Goal: Task Accomplishment & Management: Manage account settings

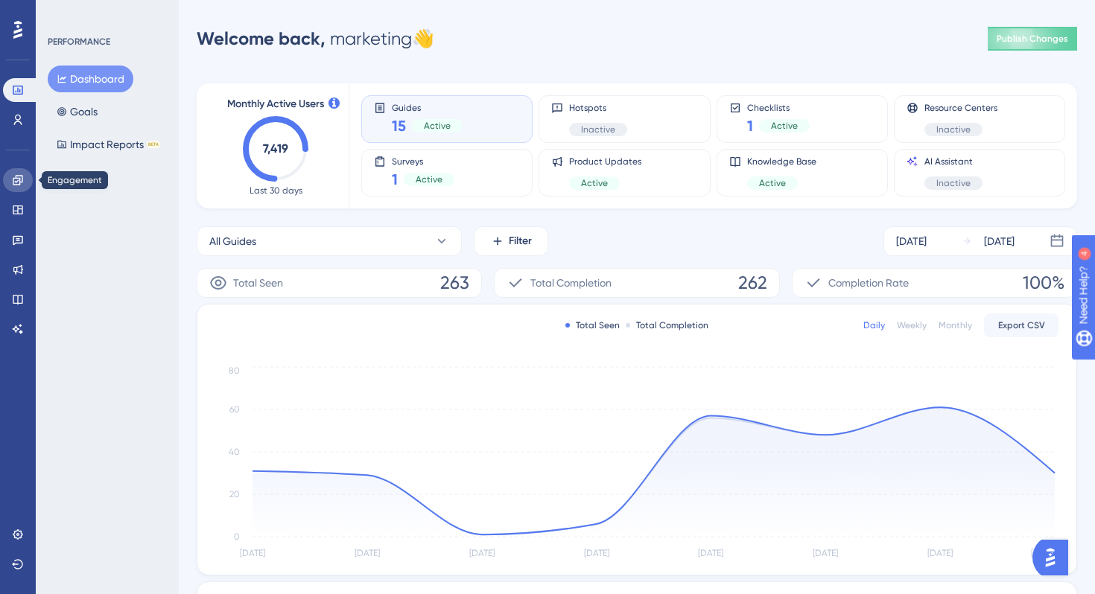
click at [13, 183] on icon at bounding box center [18, 180] width 10 height 10
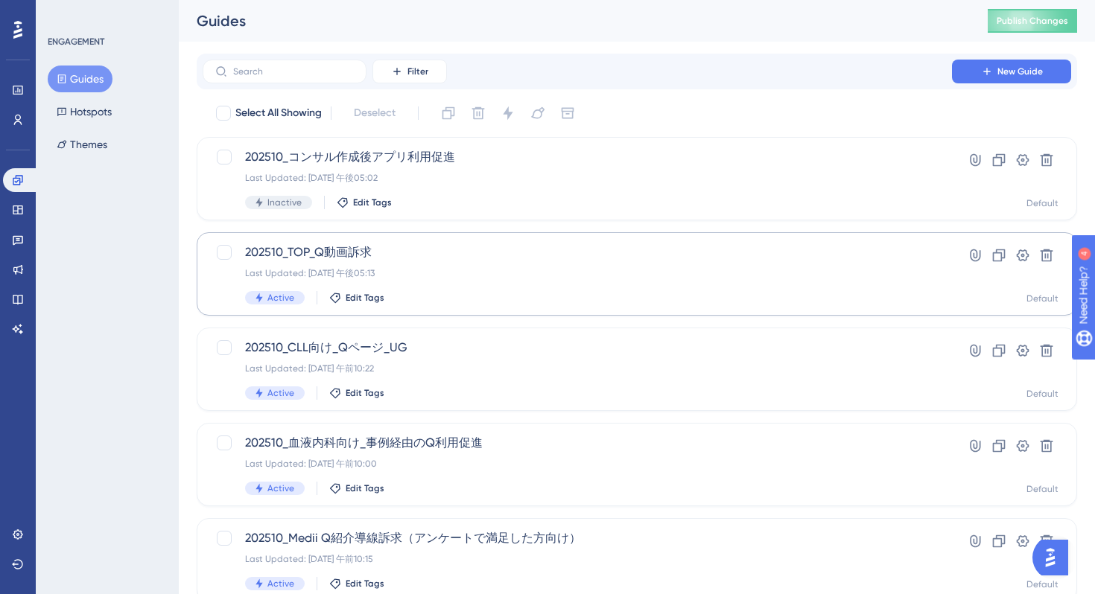
scroll to position [562, 0]
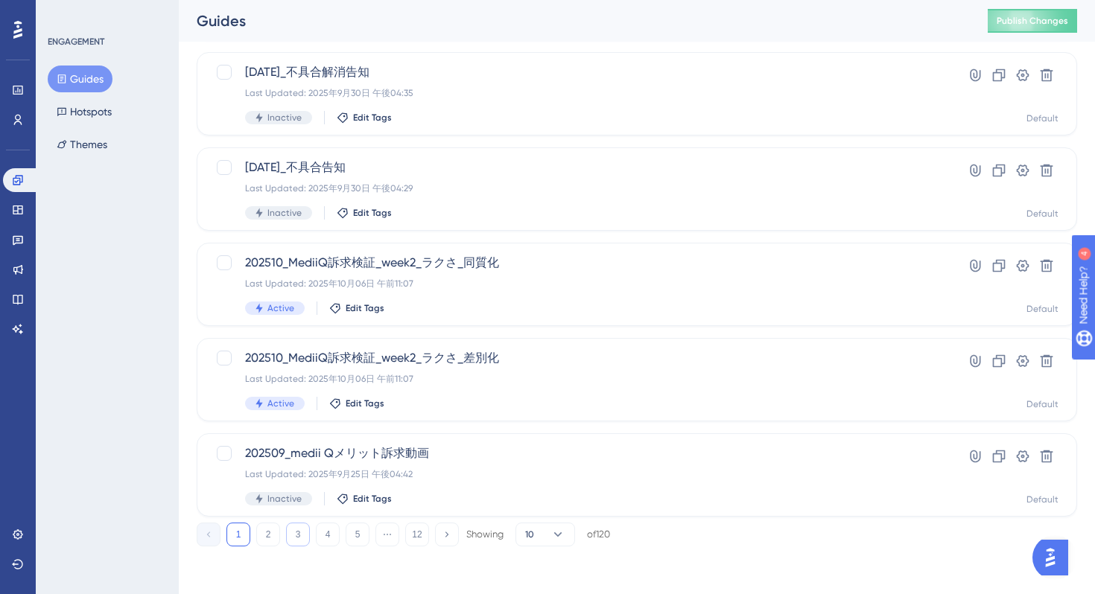
click at [302, 531] on button "3" at bounding box center [298, 535] width 24 height 24
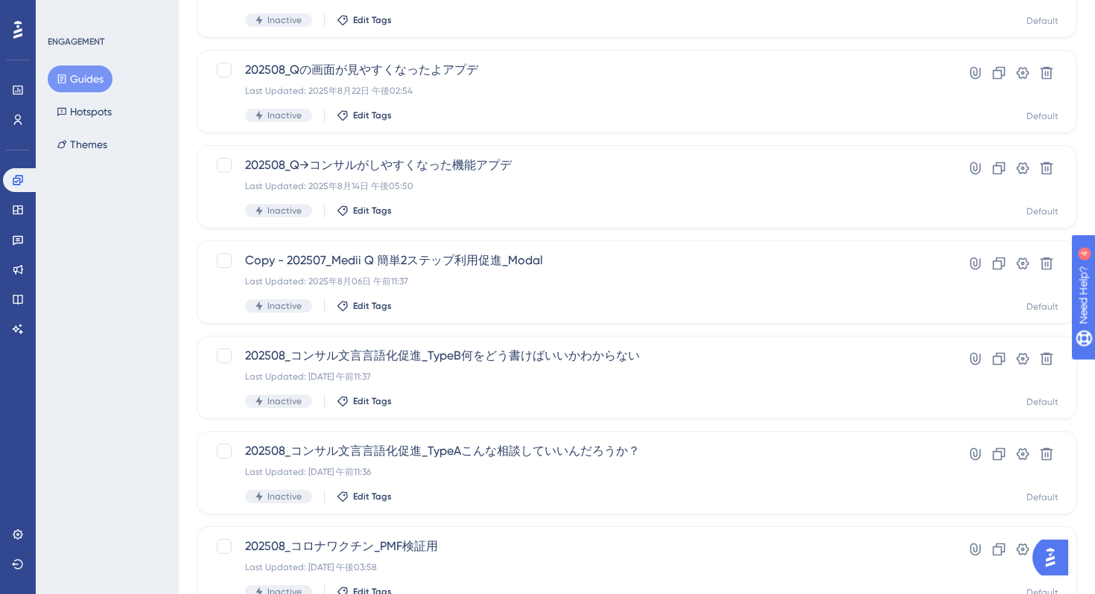
scroll to position [0, 0]
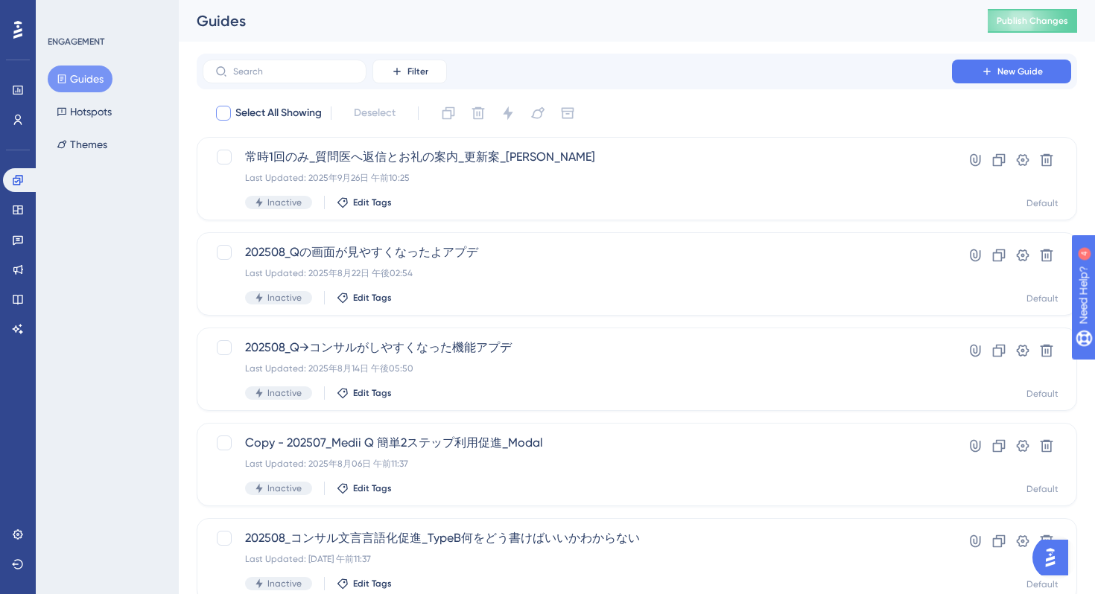
click at [299, 115] on span "Select All Showing" at bounding box center [278, 113] width 86 height 18
checkbox input "true"
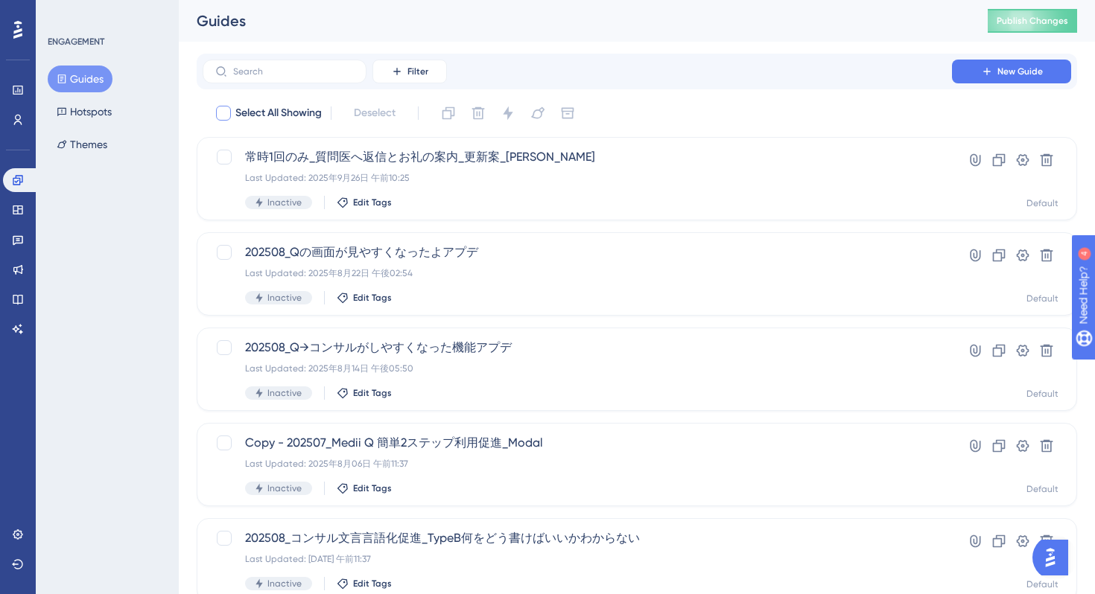
checkbox input "true"
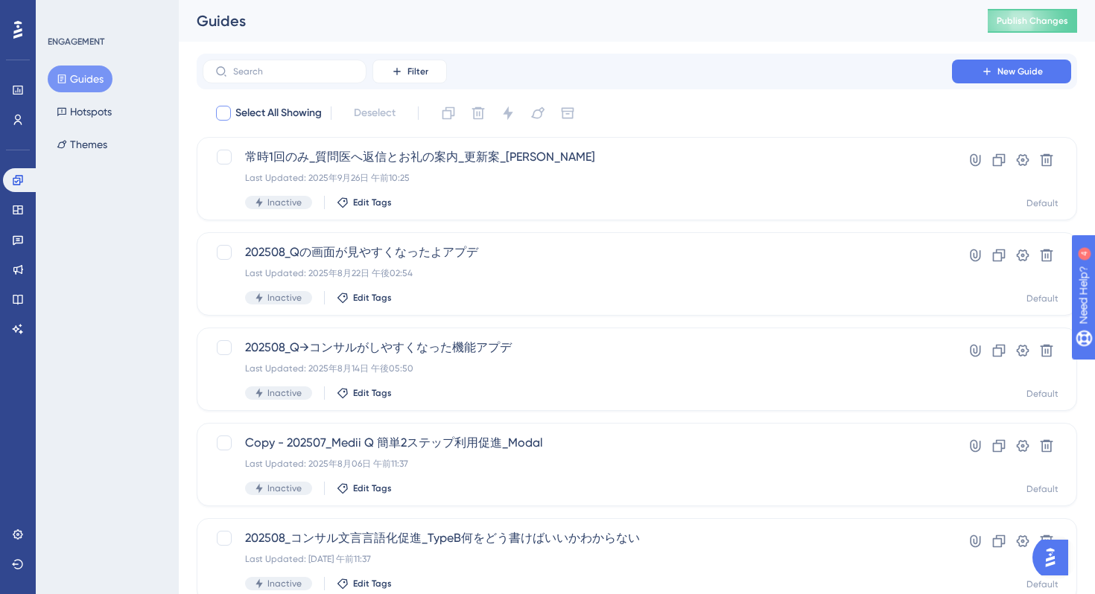
checkbox input "true"
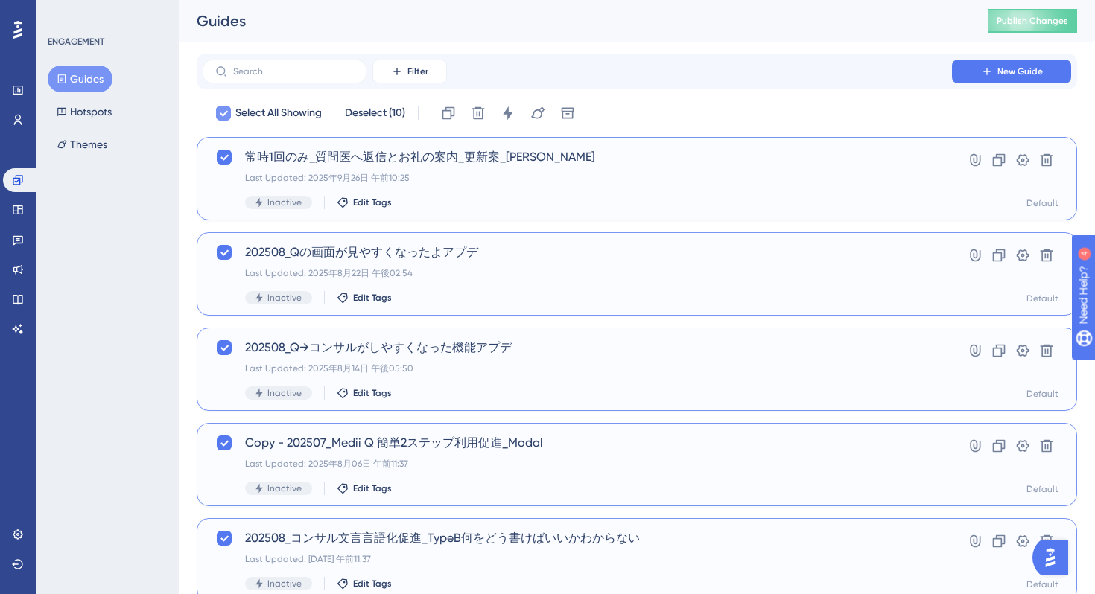
click at [299, 115] on span "Select All Showing" at bounding box center [278, 113] width 86 height 18
checkbox input "false"
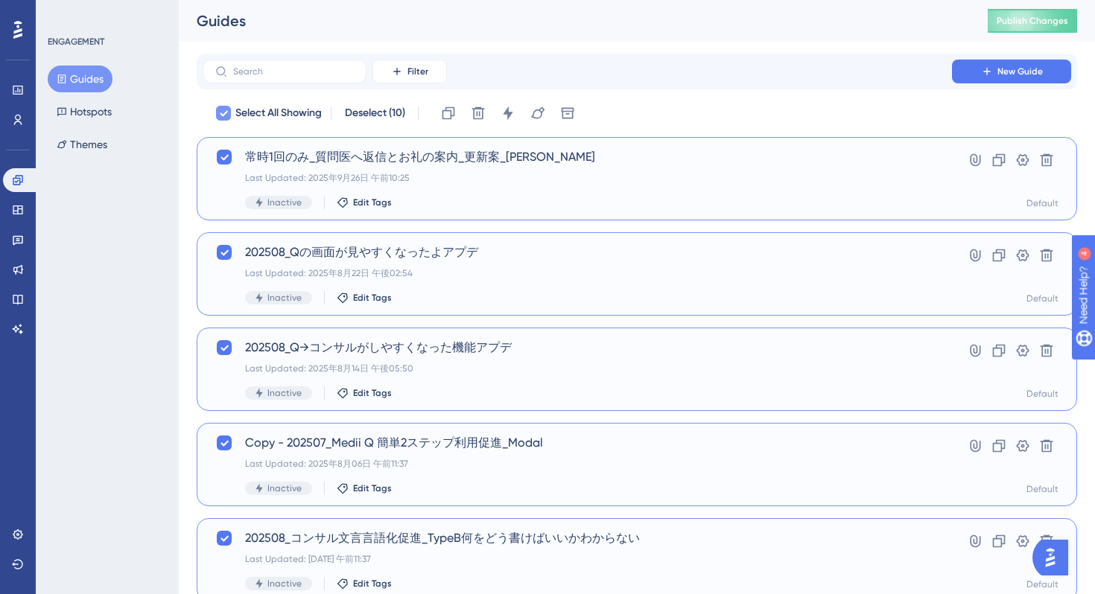
checkbox input "false"
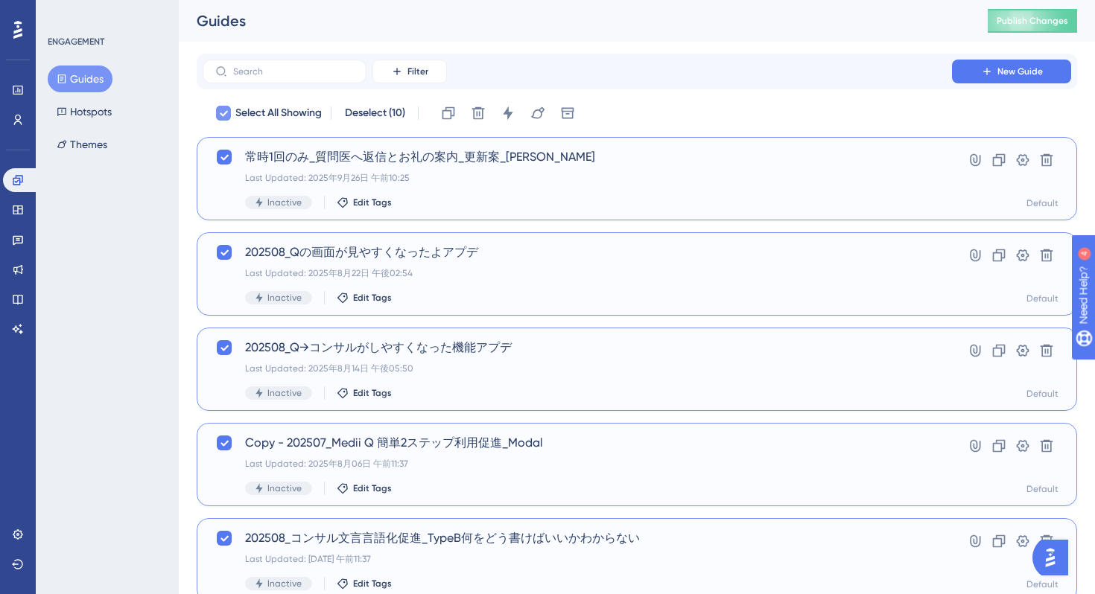
checkbox input "false"
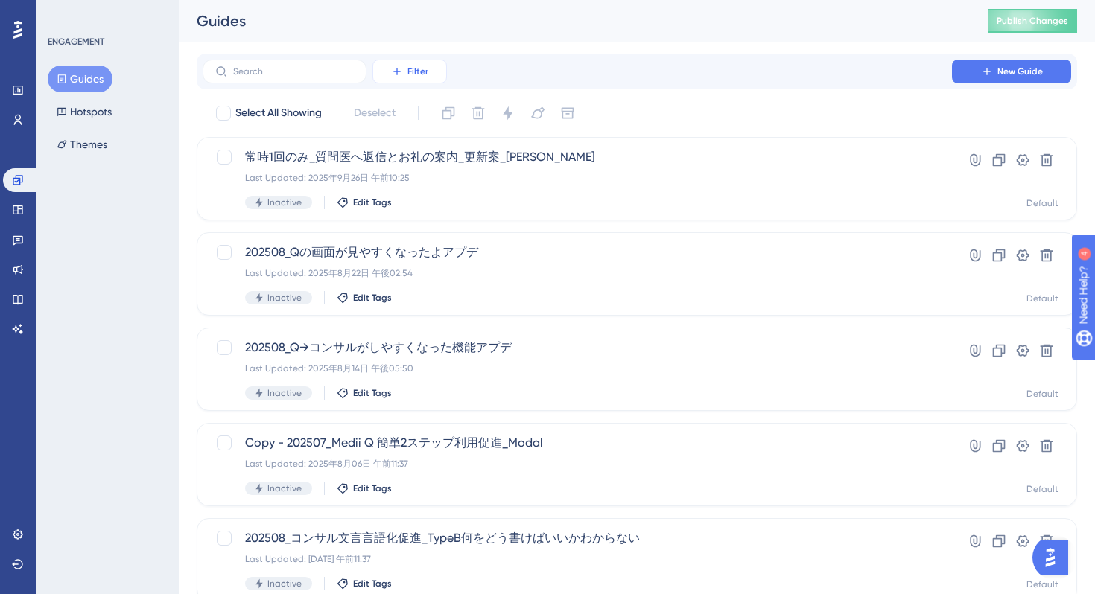
click at [404, 71] on button "Filter" at bounding box center [409, 72] width 74 height 24
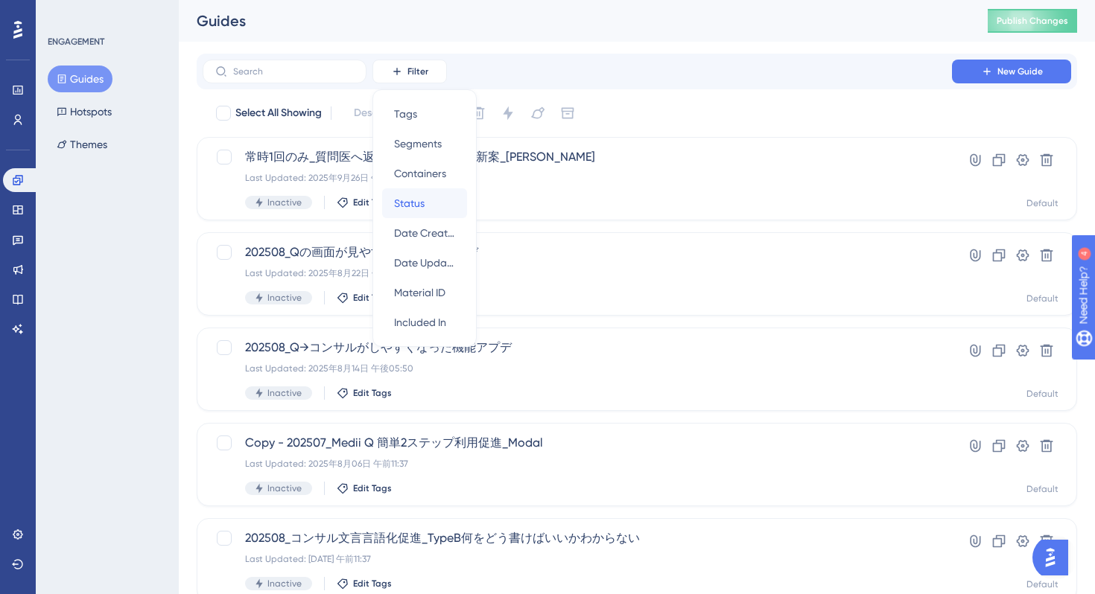
click at [407, 206] on span "Status" at bounding box center [409, 203] width 31 height 18
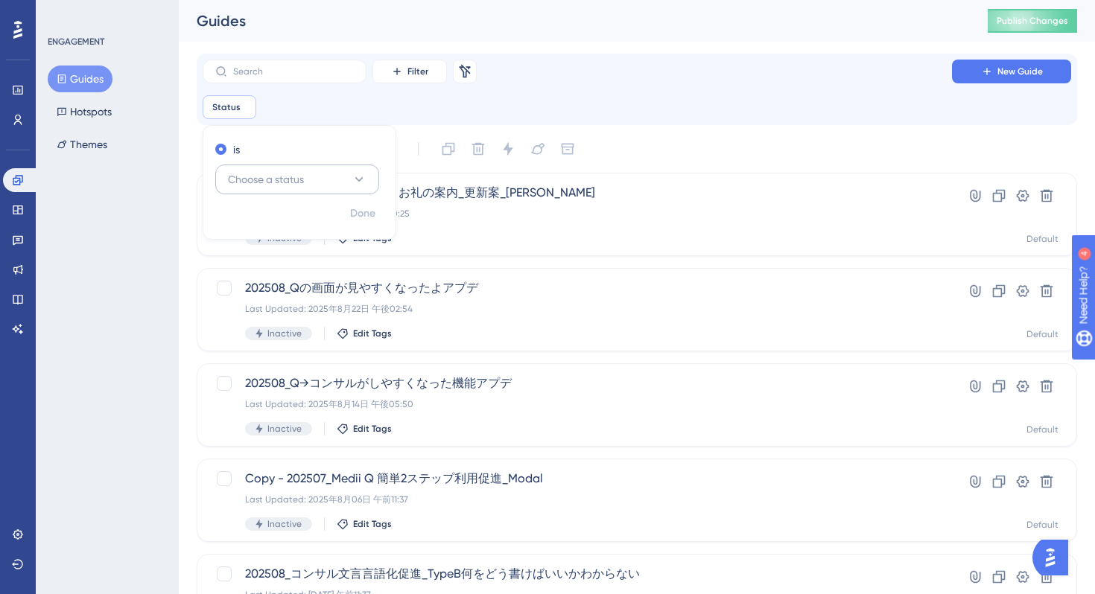
click at [304, 176] on span "Choose a status" at bounding box center [266, 180] width 76 height 18
click at [285, 220] on div "Active Active" at bounding box center [297, 225] width 121 height 30
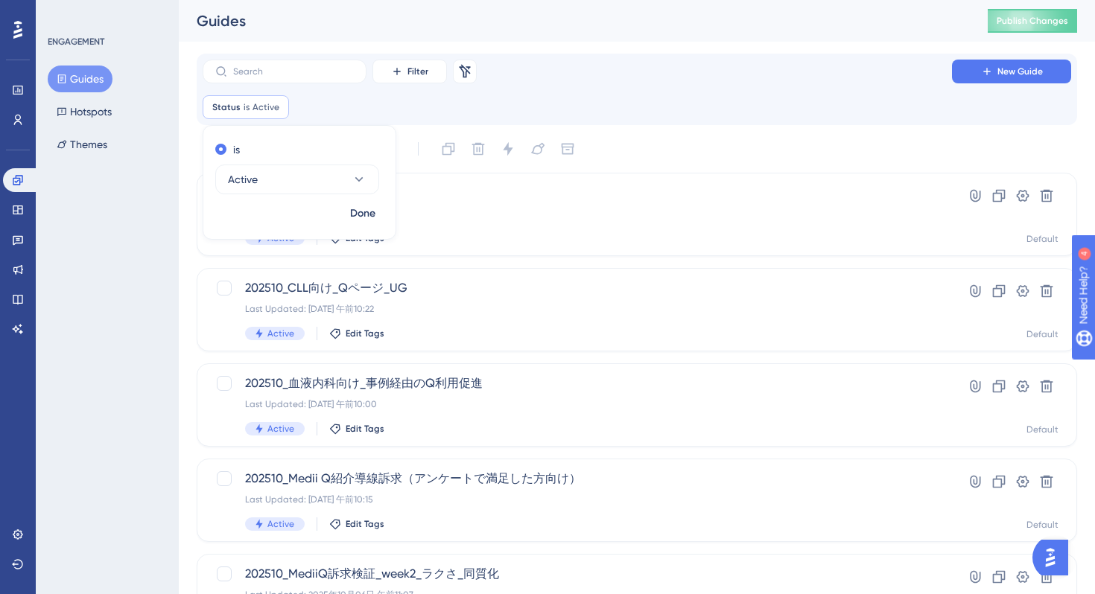
click at [660, 152] on div "Select All Showing Deselect" at bounding box center [646, 149] width 863 height 24
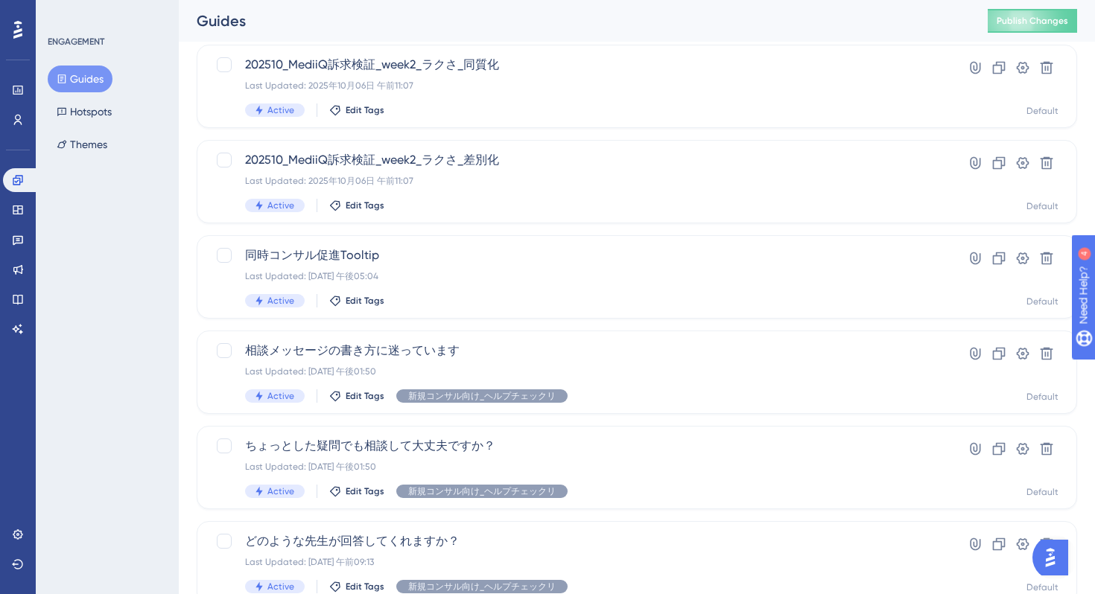
scroll to position [510, 0]
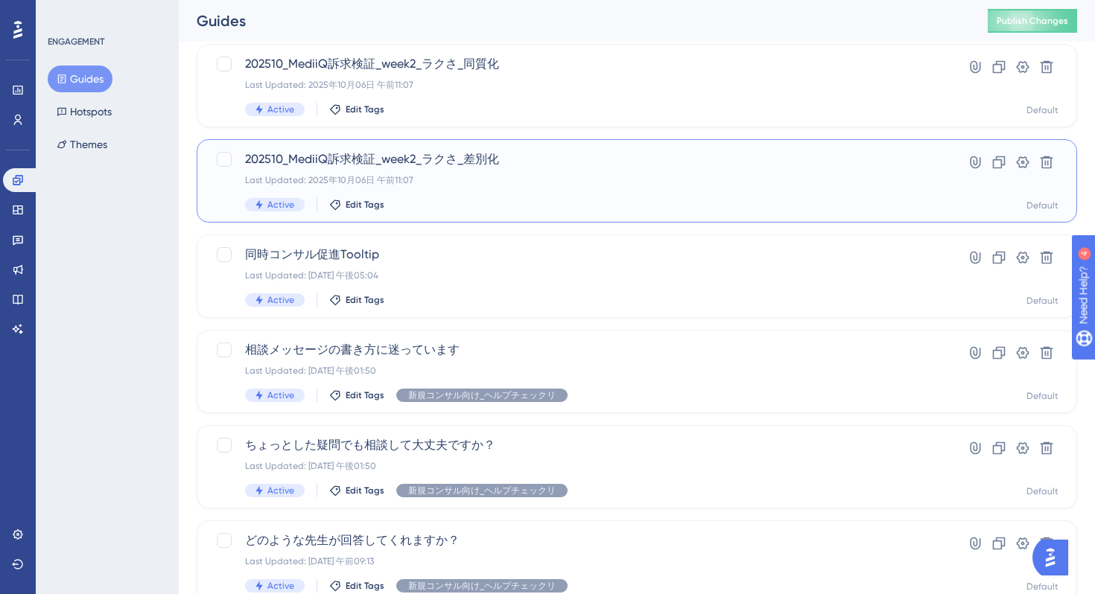
click at [478, 194] on div "202510_MediiQ訴求検証_week2_ラクさ_差別化 Last Updated: 2025年10月06日 午前11:07 Active Edit T…" at bounding box center [577, 180] width 664 height 61
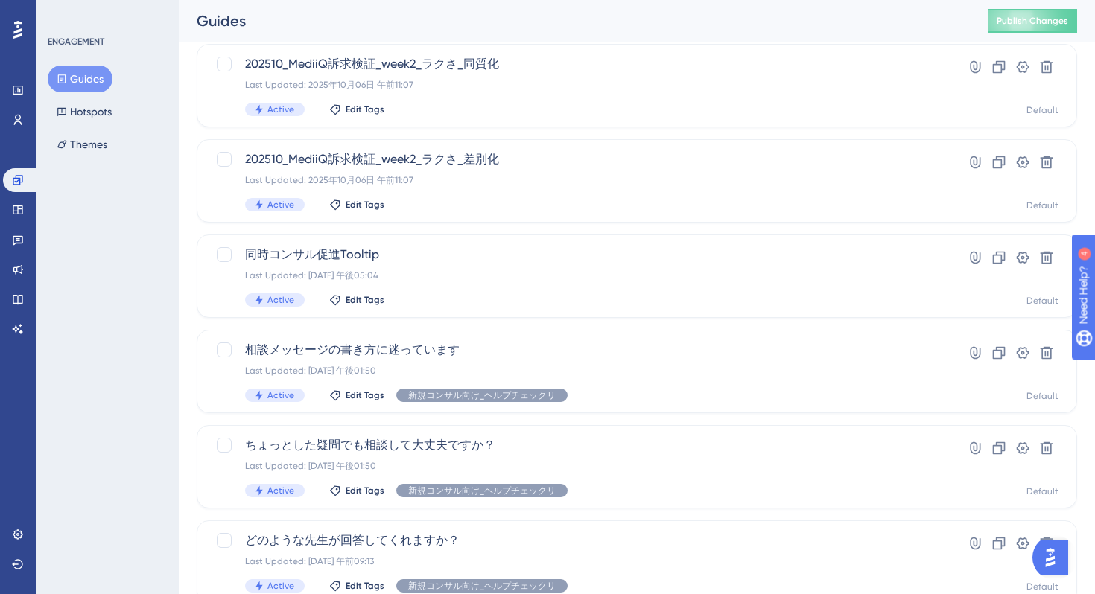
scroll to position [360, 0]
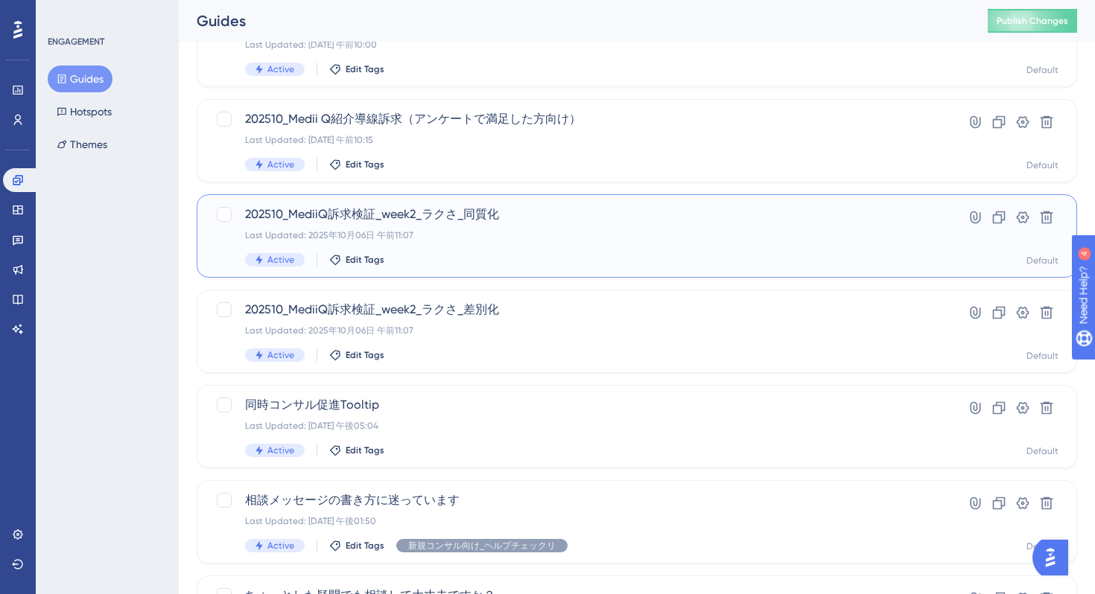
click at [566, 232] on div "Last Updated: 2025年10月06日 午前11:07" at bounding box center [577, 235] width 664 height 12
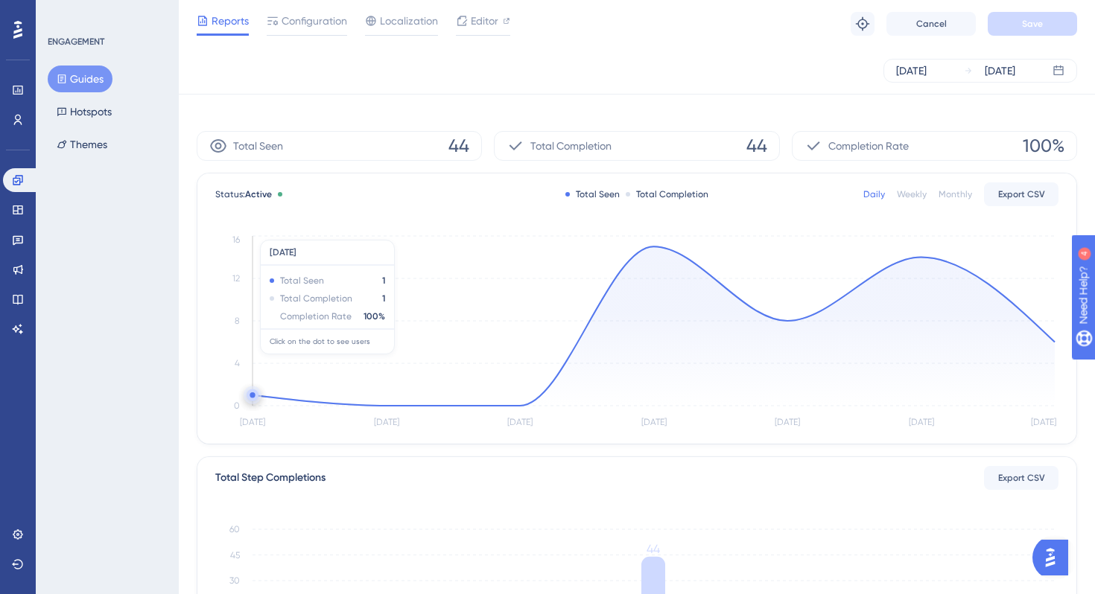
scroll to position [349, 0]
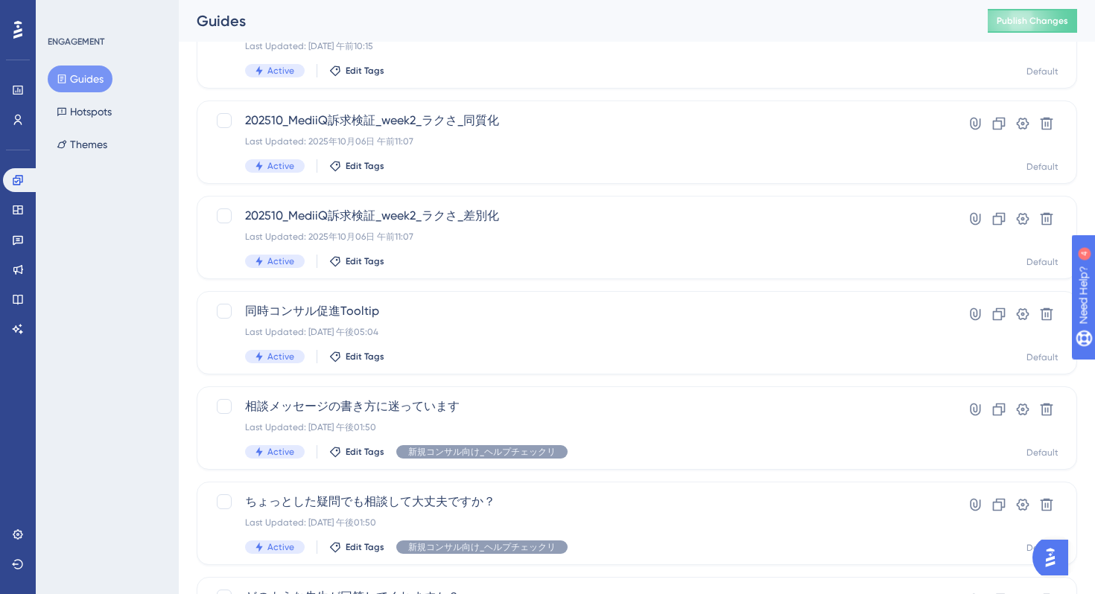
scroll to position [482, 0]
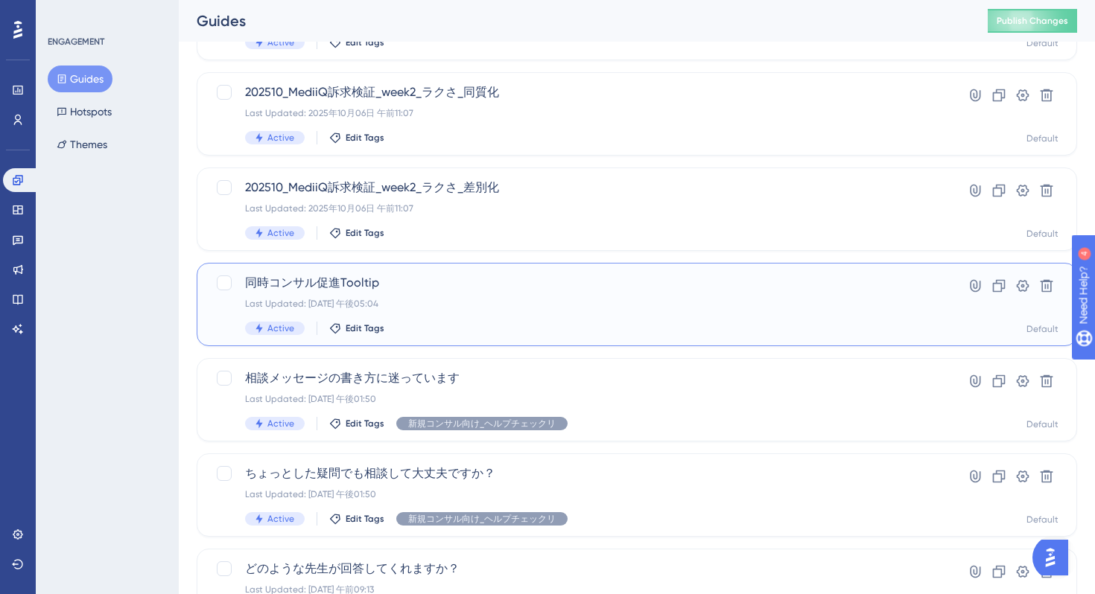
click at [503, 301] on div "Last Updated: 2025年6月03日 午後05:04" at bounding box center [577, 304] width 664 height 12
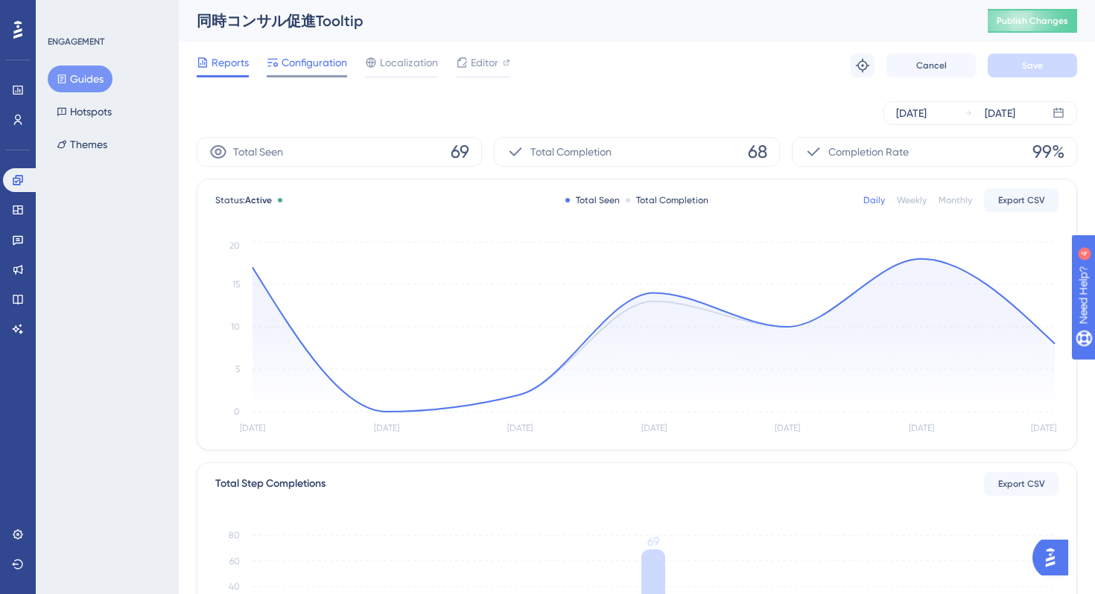
click at [305, 67] on span "Configuration" at bounding box center [315, 63] width 66 height 18
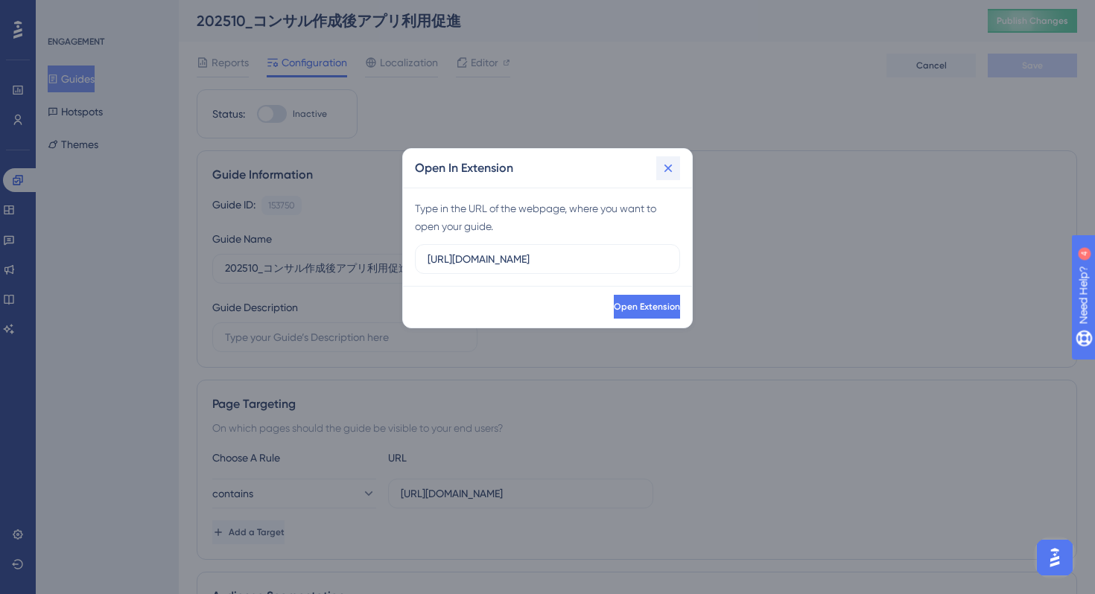
click at [667, 165] on icon at bounding box center [668, 168] width 15 height 15
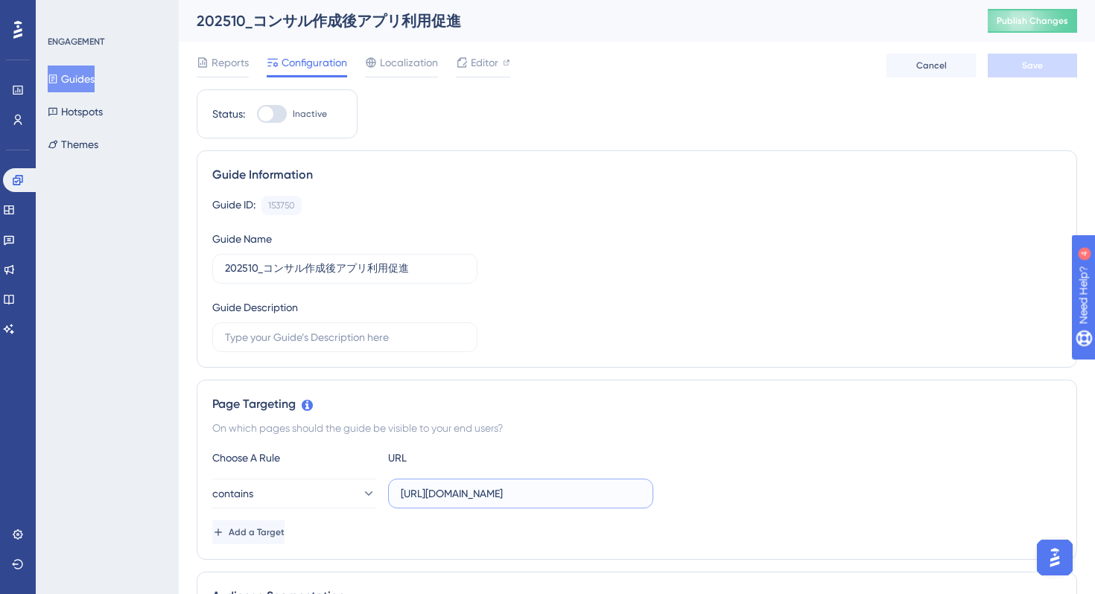
scroll to position [0, 4]
drag, startPoint x: 583, startPoint y: 497, endPoint x: 679, endPoint y: 492, distance: 96.2
click at [679, 492] on div "contains [URL][DOMAIN_NAME]" at bounding box center [636, 494] width 849 height 30
click at [692, 442] on div "Page Targeting On which pages should the guide be visible to your end users? Ch…" at bounding box center [637, 470] width 880 height 180
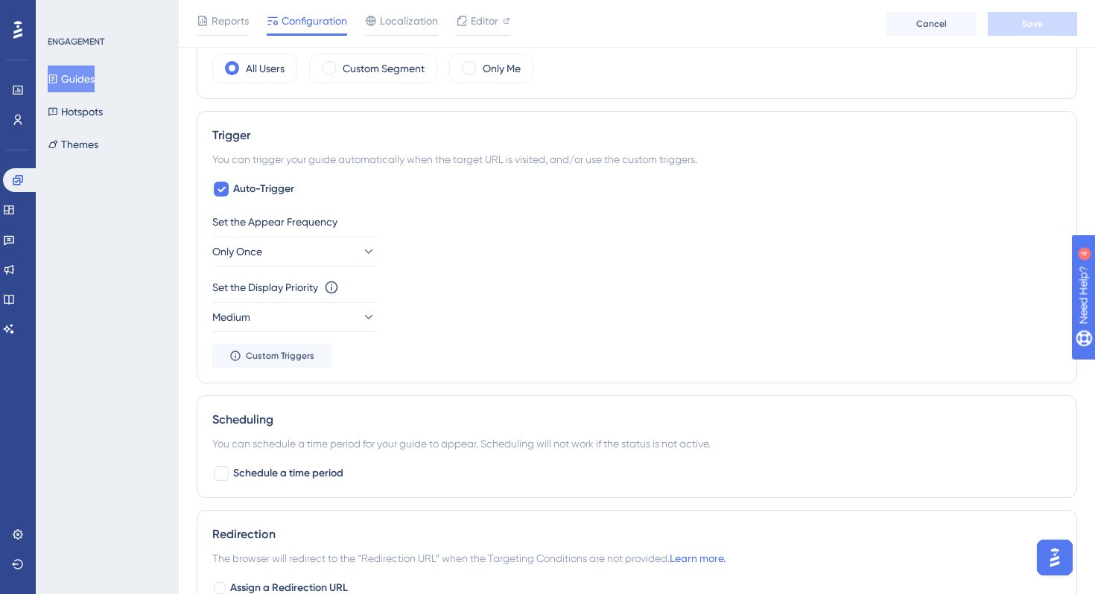
scroll to position [597, 0]
click at [294, 264] on div "Set the Appear Frequency Only Once Set the Display Priority This option will se…" at bounding box center [636, 287] width 849 height 155
click at [296, 251] on button "Only Once" at bounding box center [294, 249] width 164 height 30
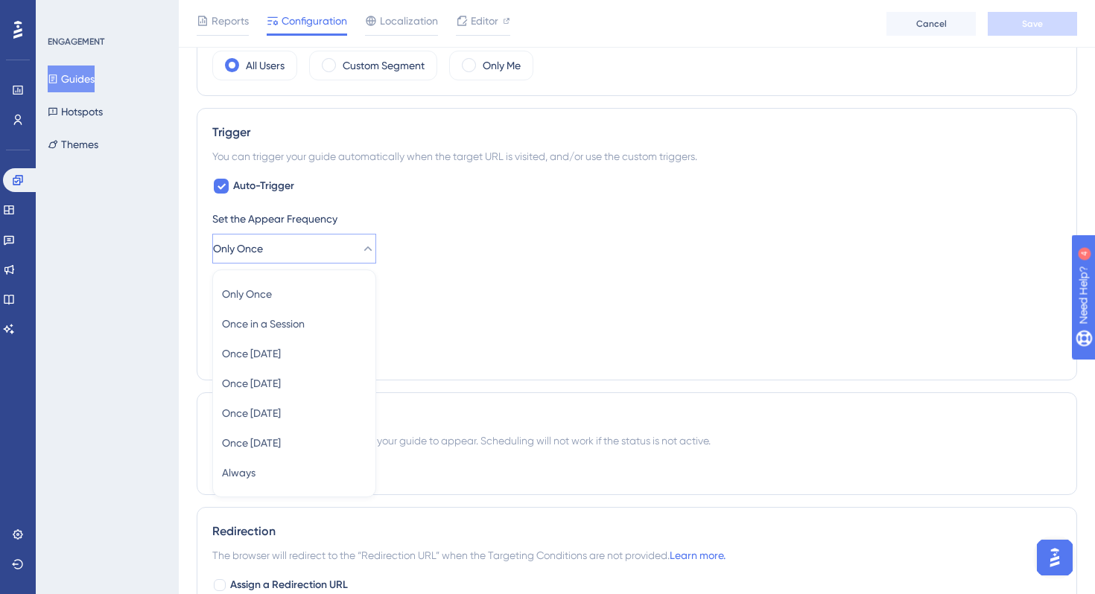
scroll to position [683, 0]
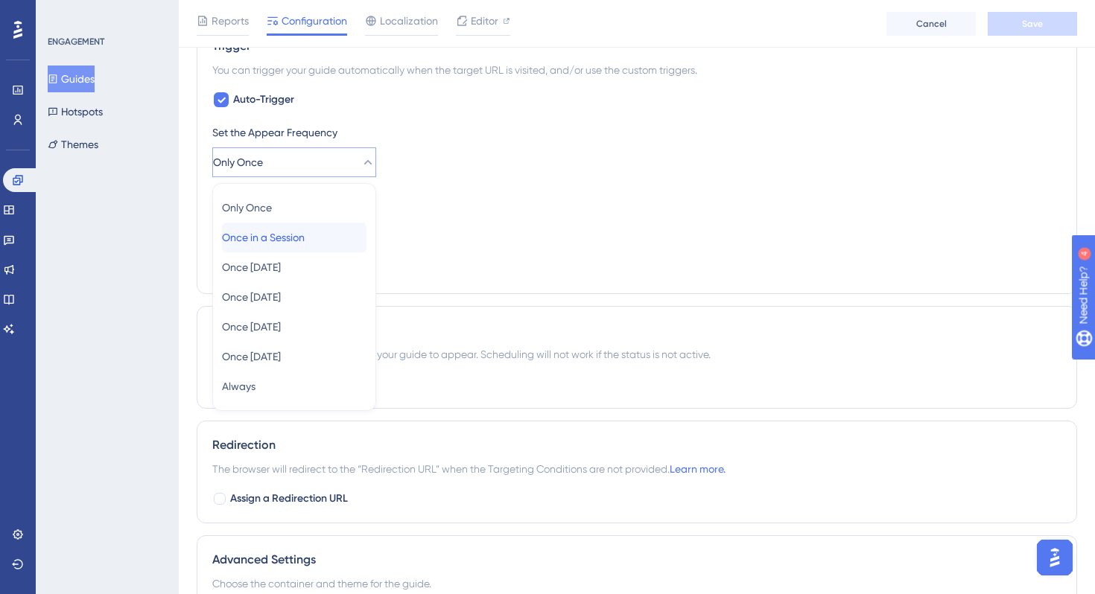
click at [299, 236] on span "Once in a Session" at bounding box center [263, 238] width 83 height 18
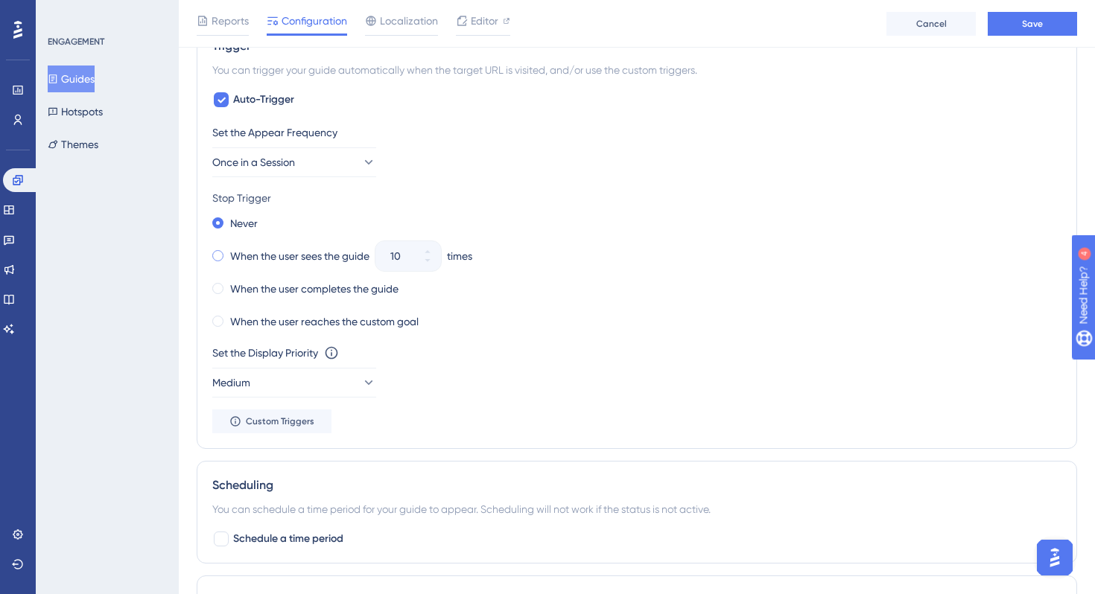
click at [269, 256] on label "When the user sees the guide" at bounding box center [299, 256] width 139 height 18
click at [427, 261] on icon at bounding box center [427, 260] width 9 height 9
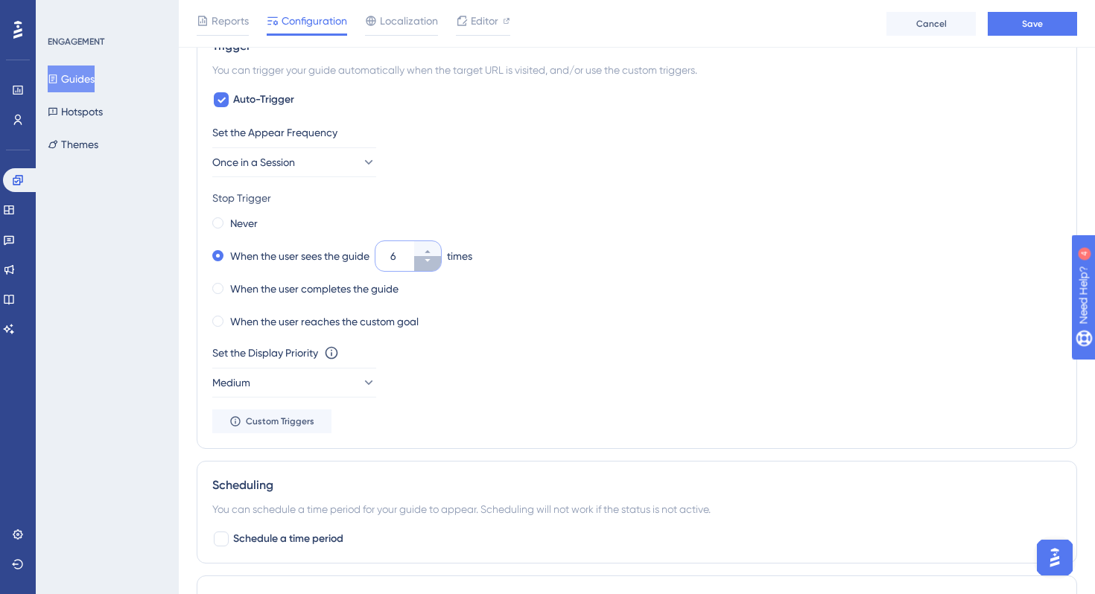
click at [427, 261] on icon at bounding box center [427, 260] width 9 height 9
type input "3"
click at [537, 364] on div "Set the Display Priority This option will set the display priority between auto…" at bounding box center [636, 371] width 849 height 54
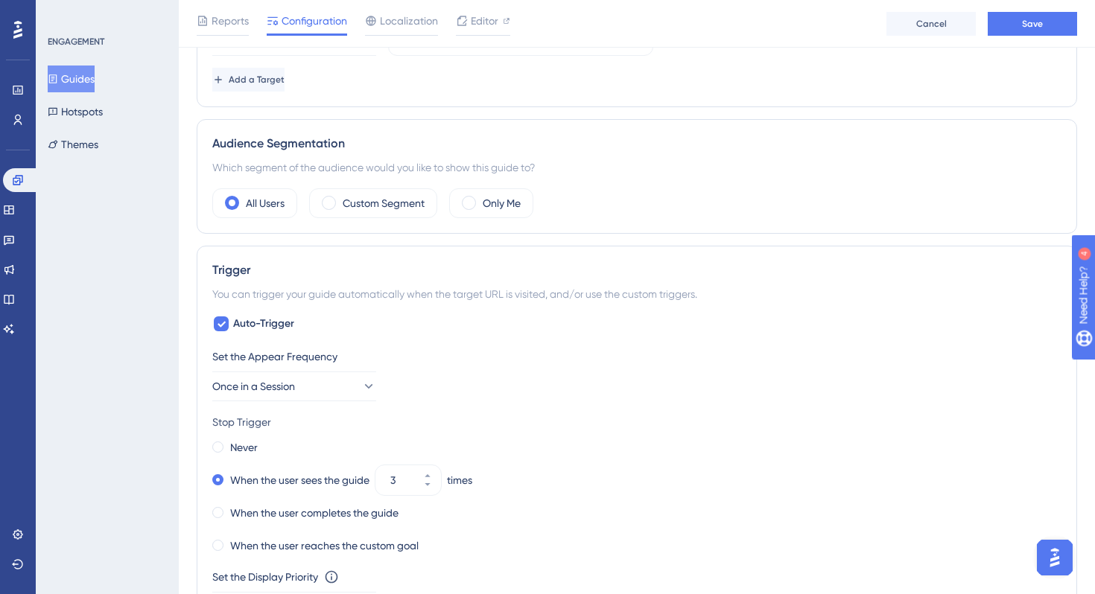
scroll to position [0, 0]
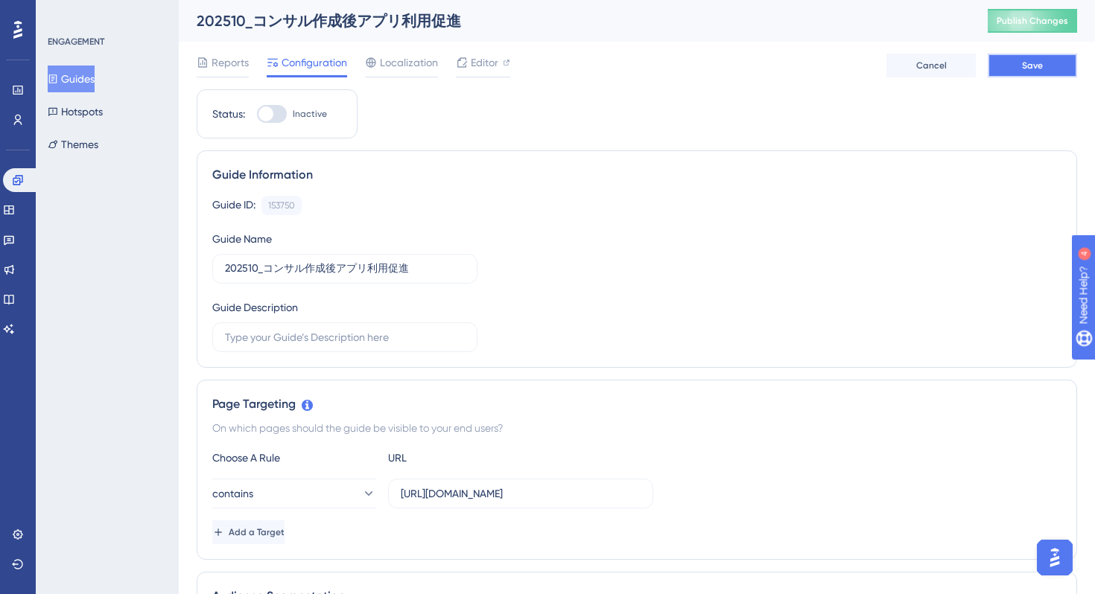
click at [1021, 61] on button "Save" at bounding box center [1032, 66] width 89 height 24
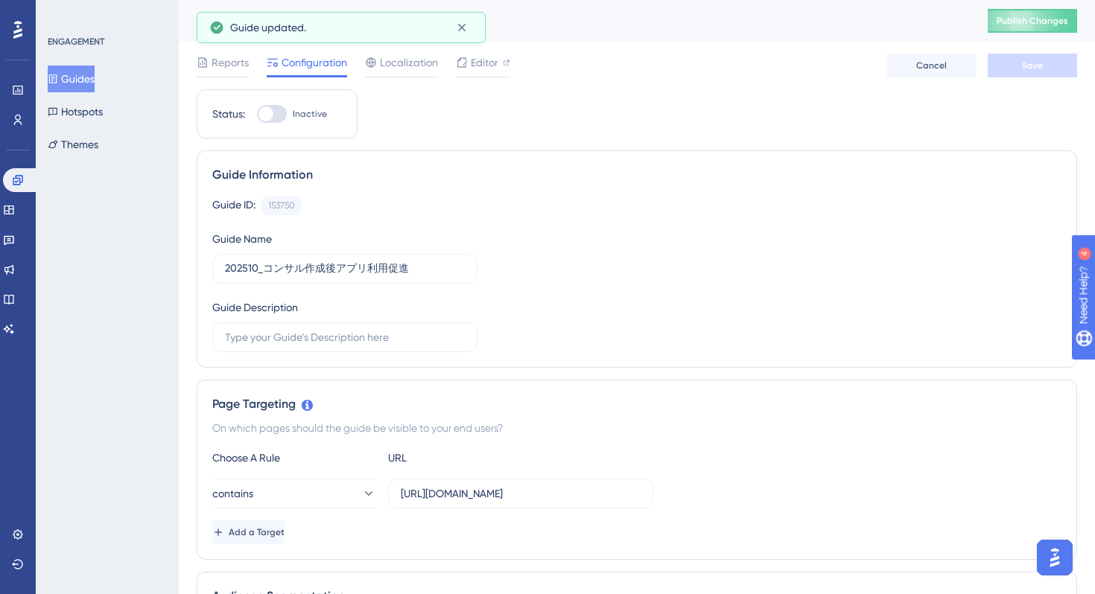
click at [616, 295] on div "Guide ID: 153750 Copy Guide Name 202510_コンサル作成後アプリ利用促進 Guide Description" at bounding box center [636, 274] width 849 height 156
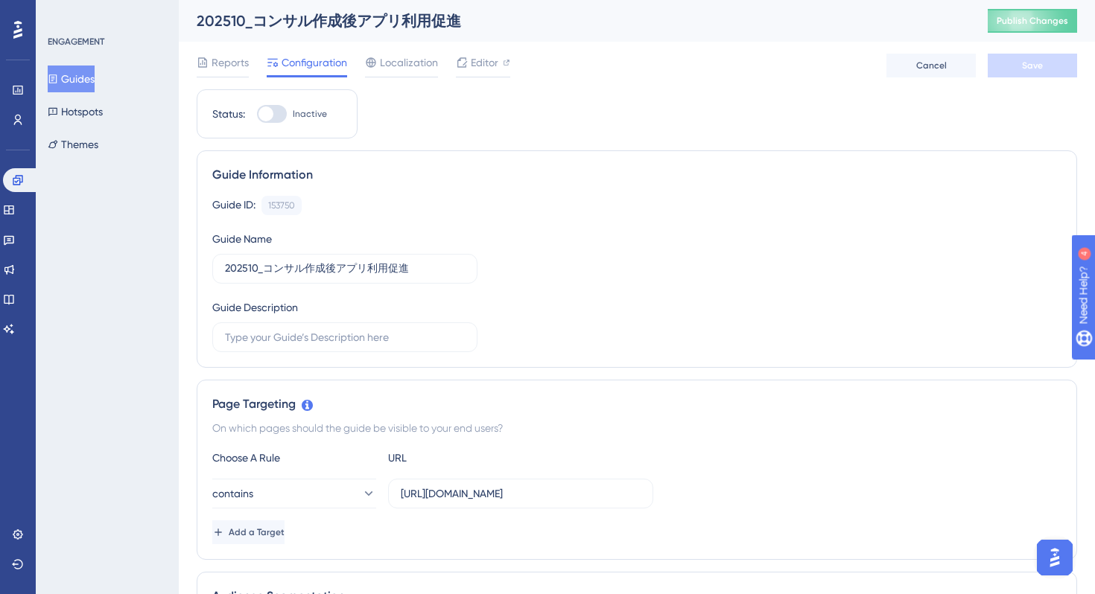
click at [443, 20] on div "202510_コンサル作成後アプリ利用促進" at bounding box center [574, 20] width 754 height 21
copy div "202510_コンサル作成後アプリ利用促進"
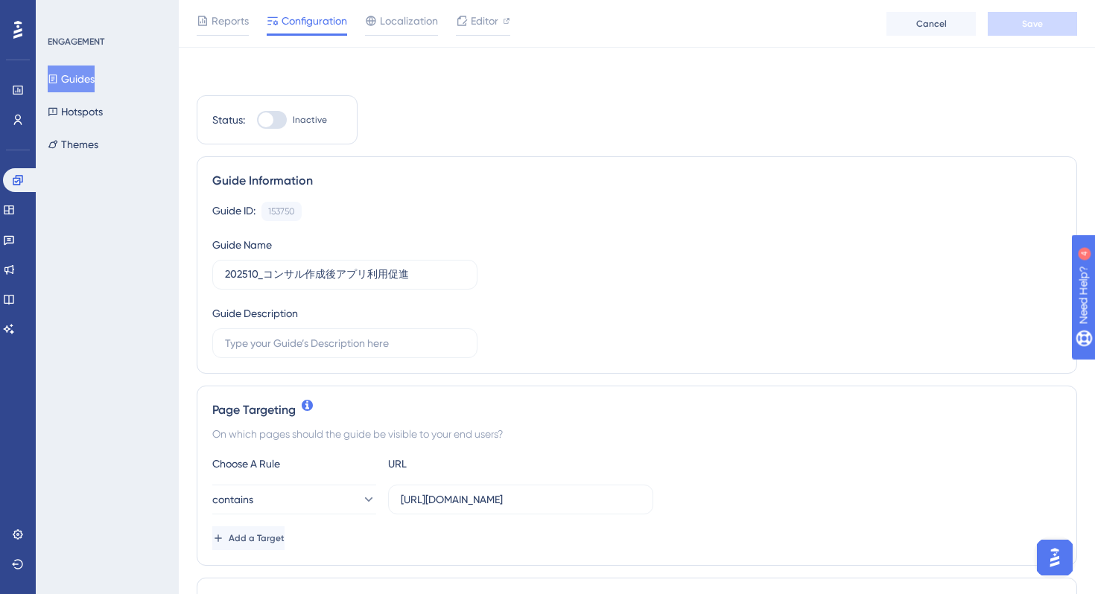
scroll to position [229, 0]
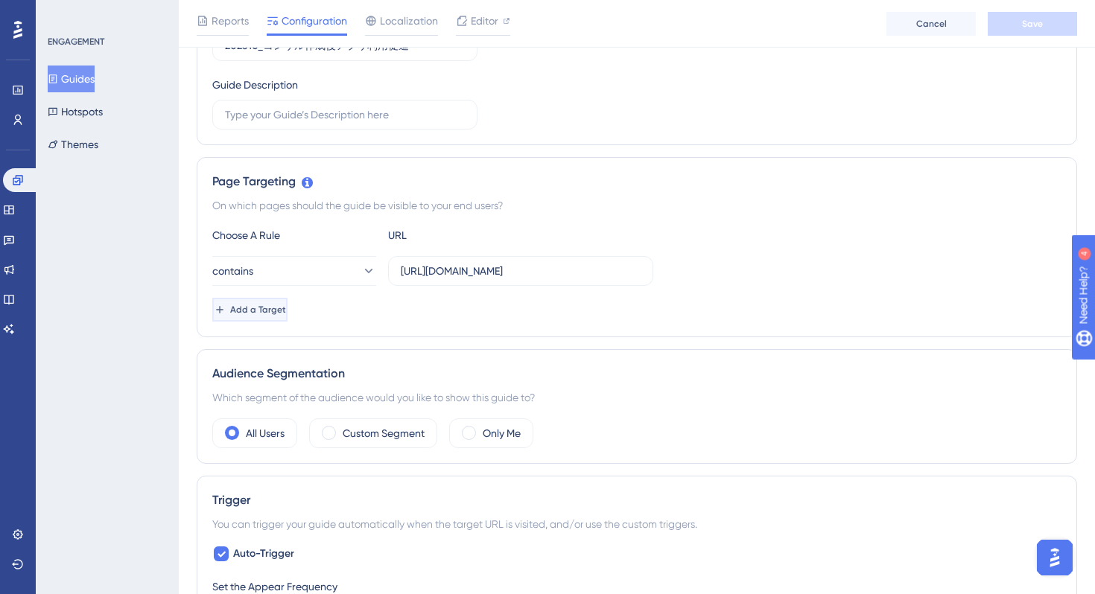
click at [286, 306] on span "Add a Target" at bounding box center [258, 310] width 56 height 12
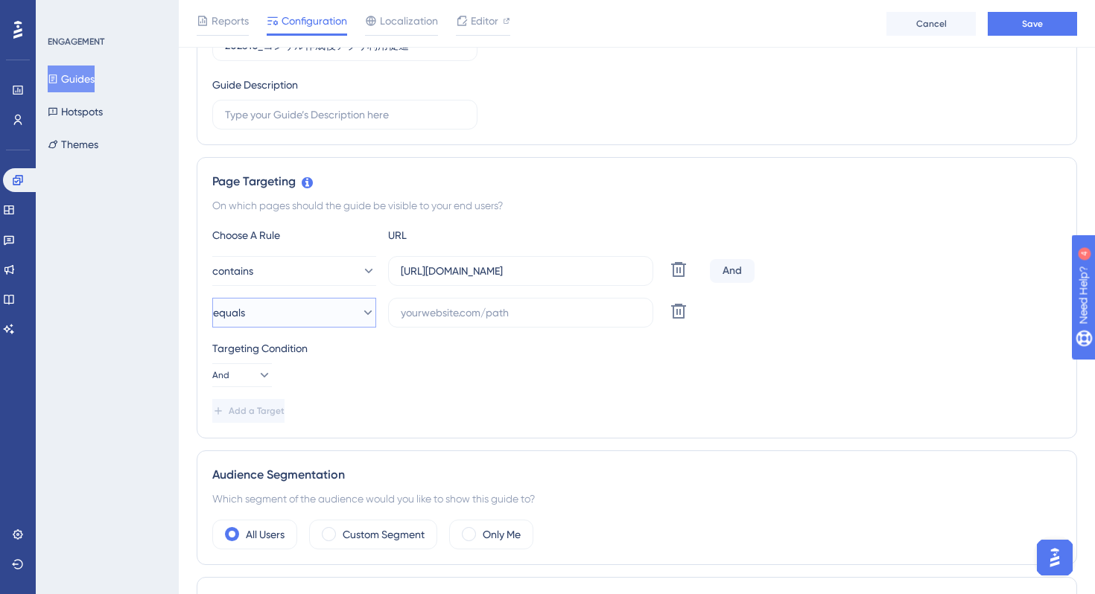
click at [323, 316] on button "equals" at bounding box center [294, 313] width 164 height 30
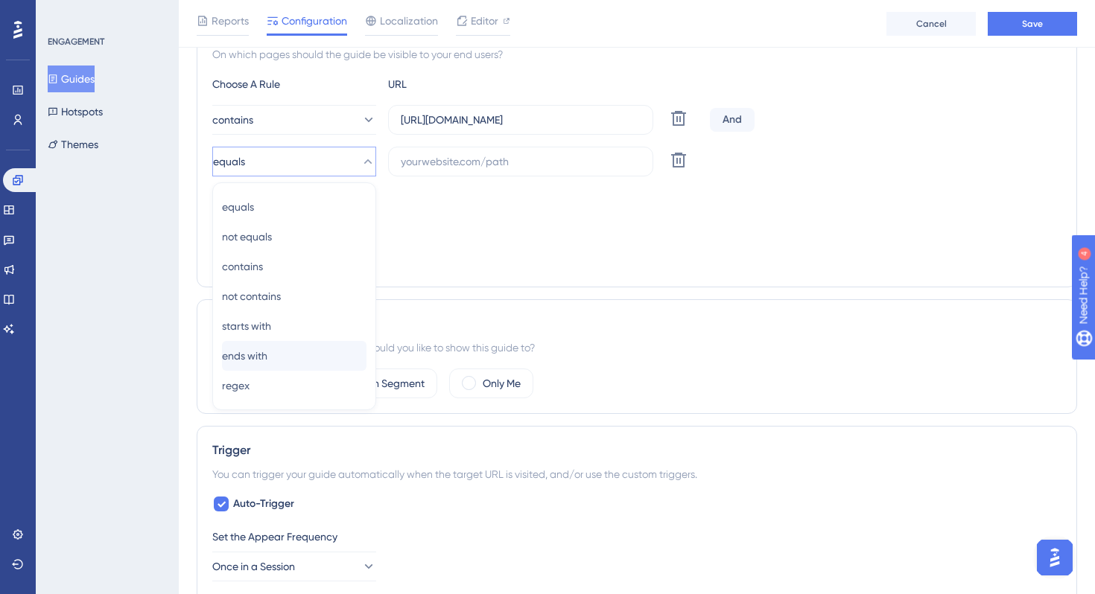
scroll to position [377, 0]
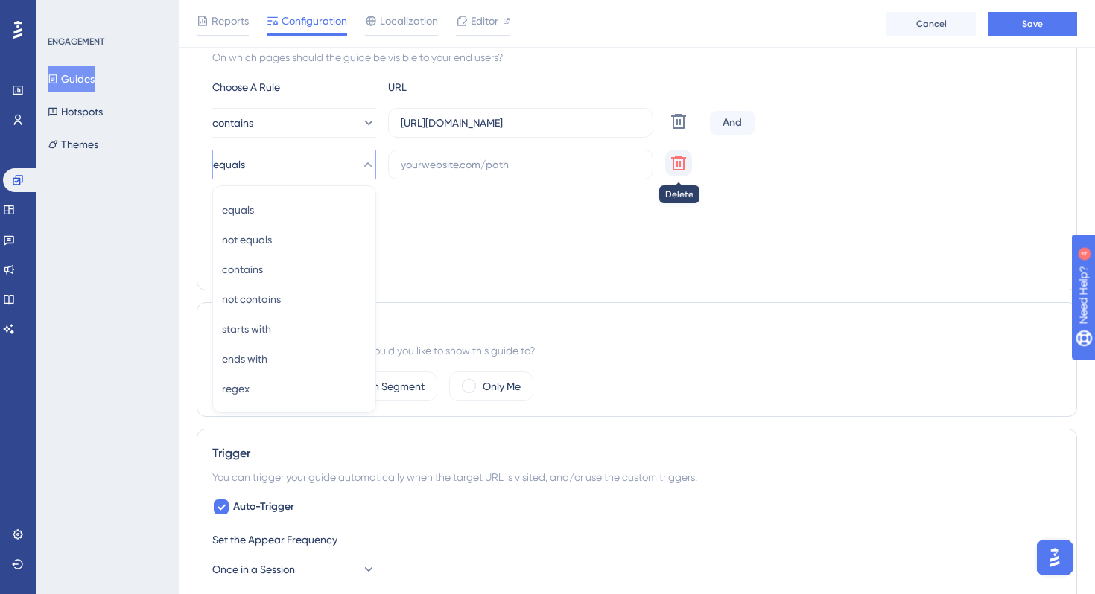
click at [675, 169] on icon at bounding box center [678, 163] width 15 height 15
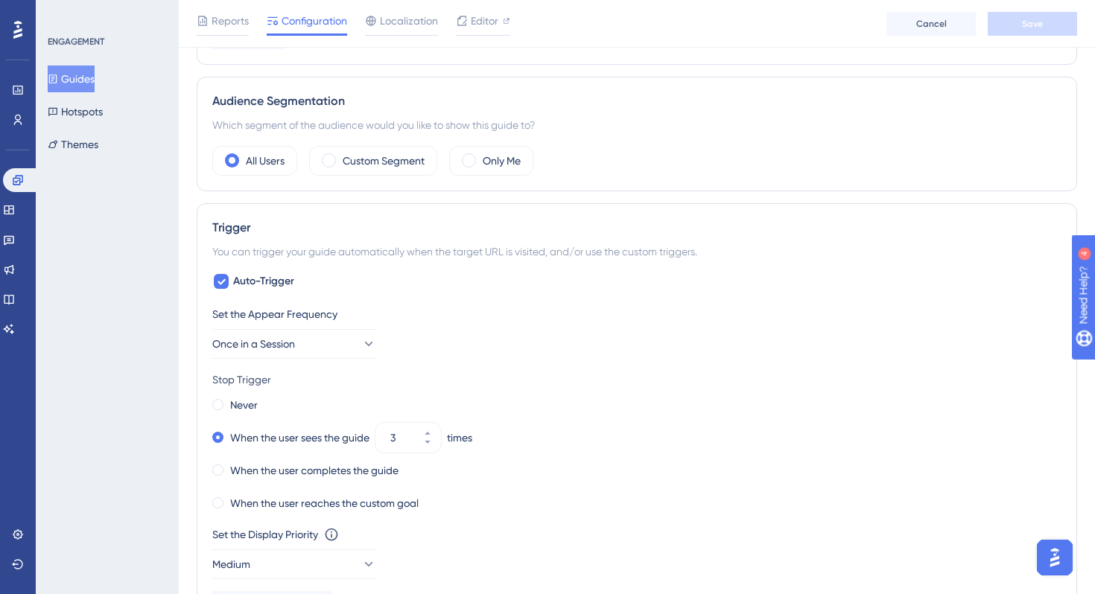
scroll to position [269, 0]
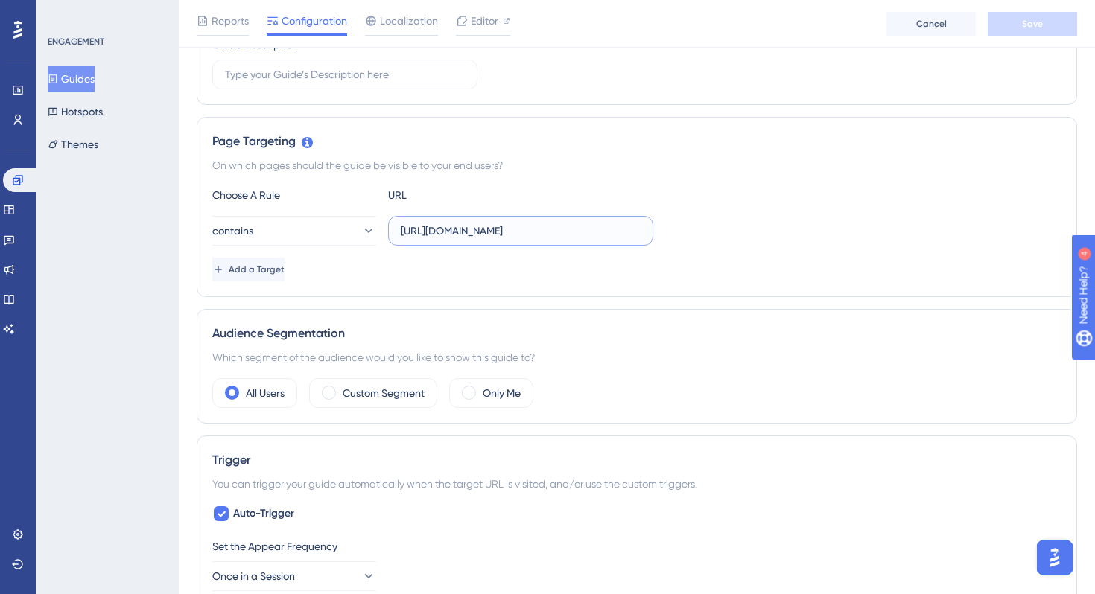
click at [582, 233] on input "[URL][DOMAIN_NAME]" at bounding box center [521, 231] width 240 height 16
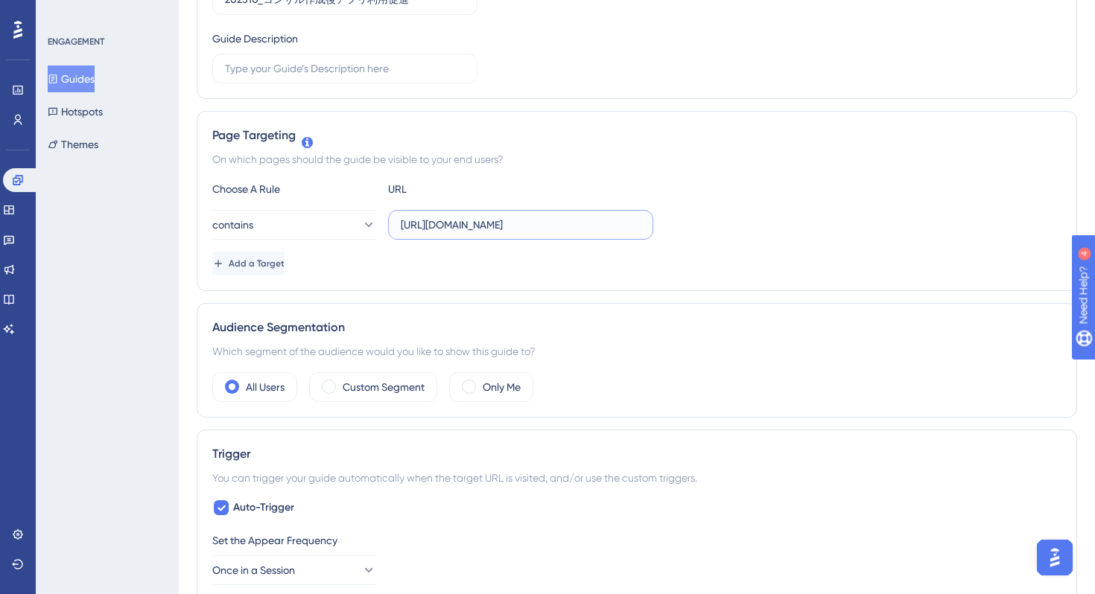
scroll to position [0, 0]
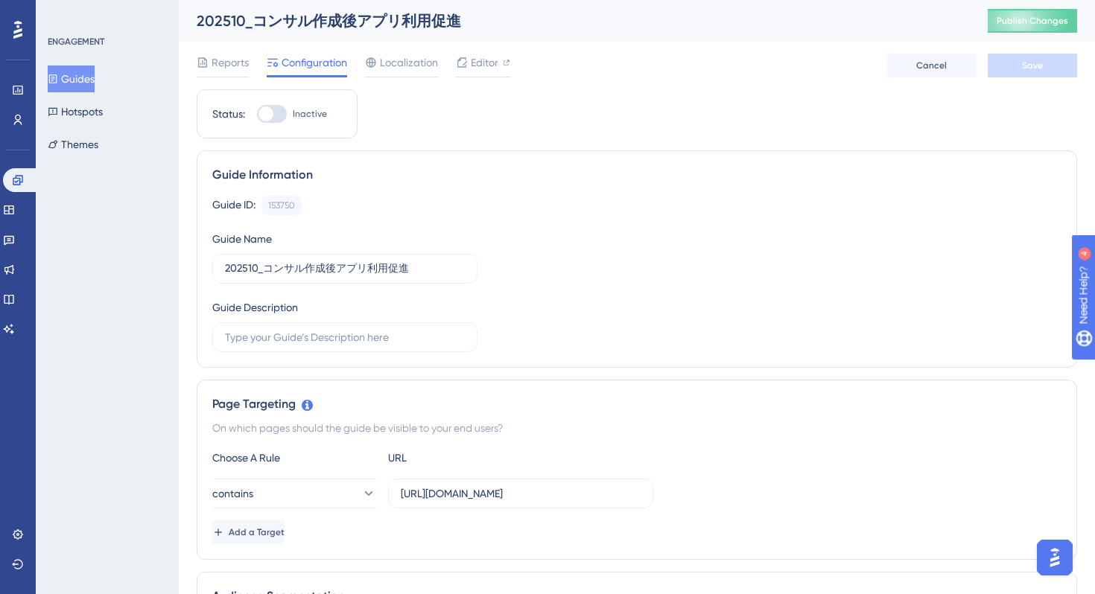
click at [281, 113] on div at bounding box center [272, 114] width 30 height 18
click at [257, 114] on input "Inactive" at bounding box center [256, 114] width 1 height 1
checkbox input "true"
click at [1035, 64] on span "Save" at bounding box center [1032, 66] width 21 height 12
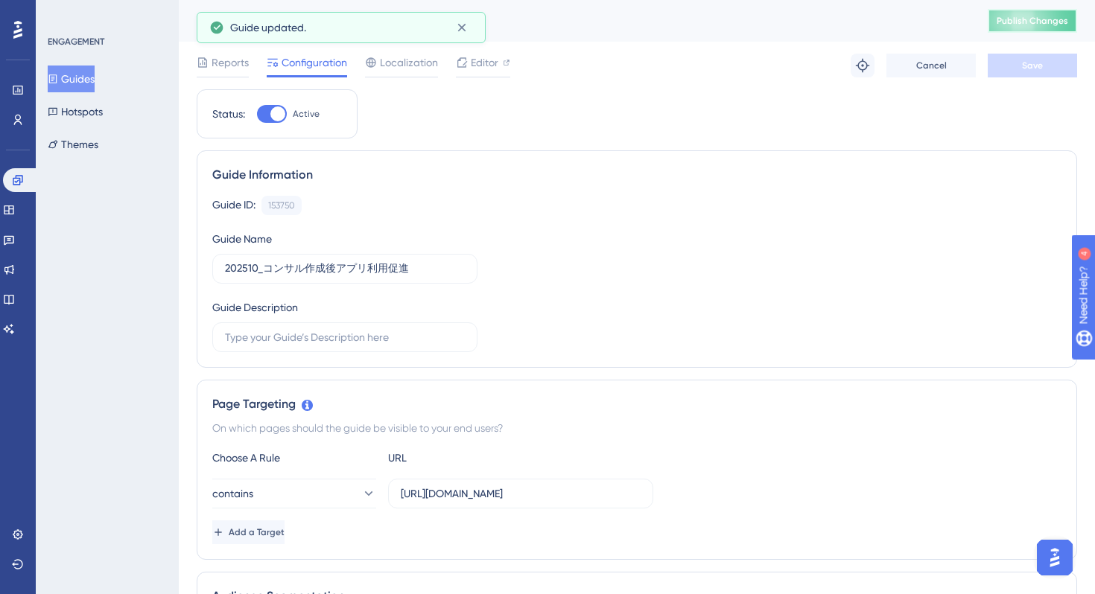
click at [1018, 25] on span "Publish Changes" at bounding box center [1033, 21] width 72 height 12
